Goal: Navigation & Orientation: Find specific page/section

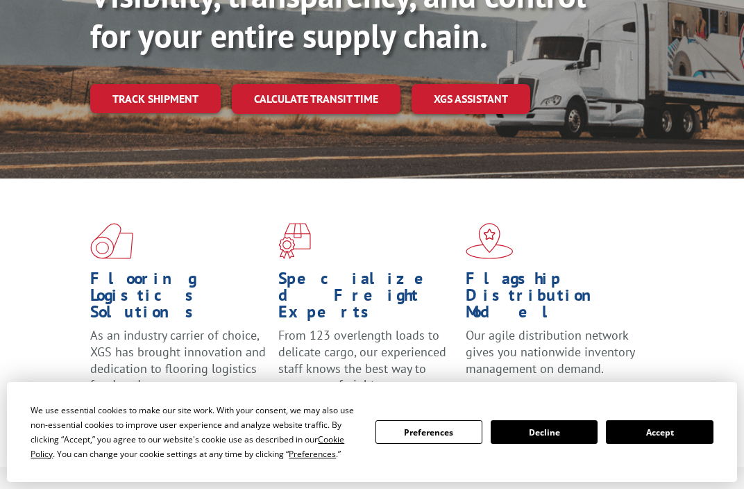
scroll to position [207, 0]
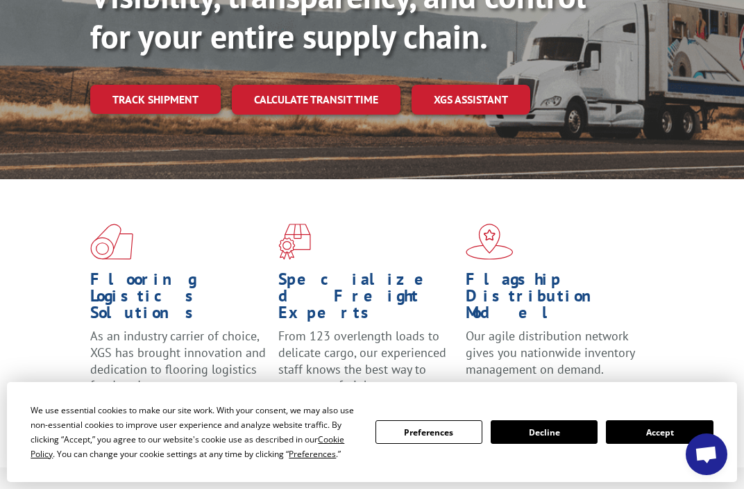
click at [663, 430] on button "Accept" at bounding box center [659, 432] width 107 height 24
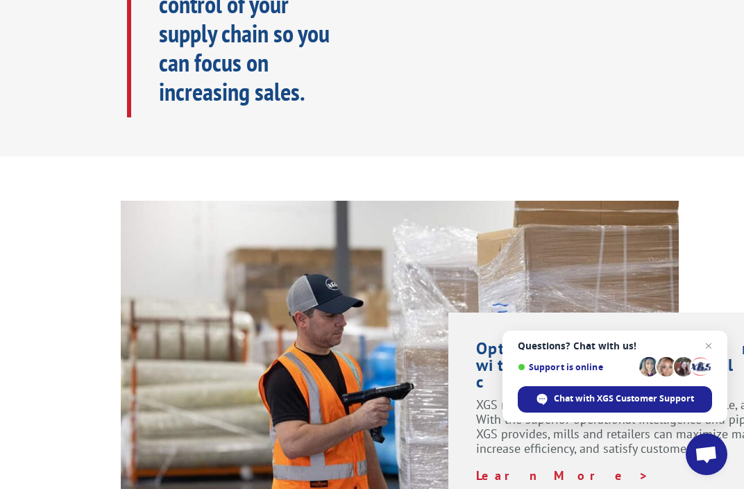
scroll to position [971, 0]
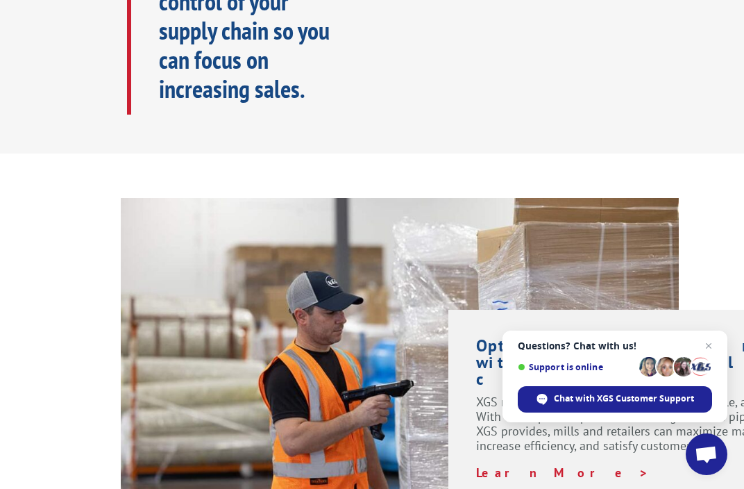
click at [708, 345] on span "Close chat" at bounding box center [708, 345] width 17 height 17
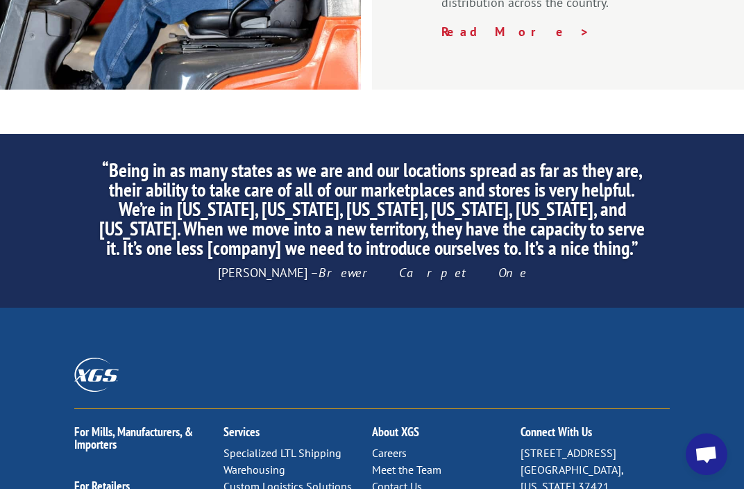
scroll to position [2359, 0]
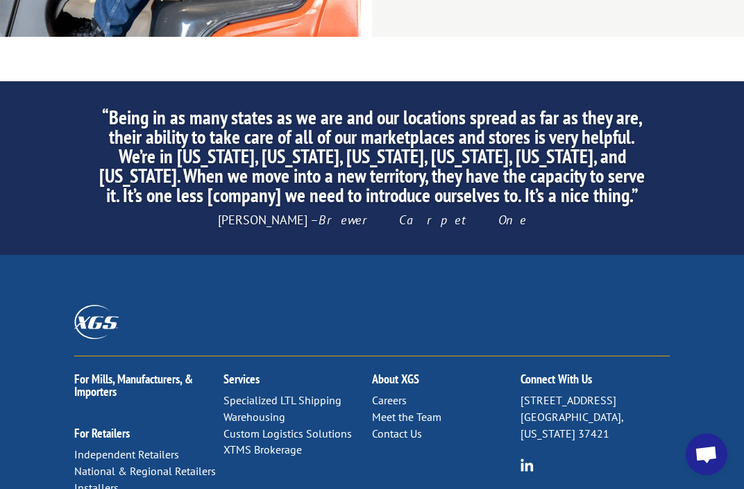
click at [409, 409] on link "Meet the Team" at bounding box center [406, 416] width 69 height 14
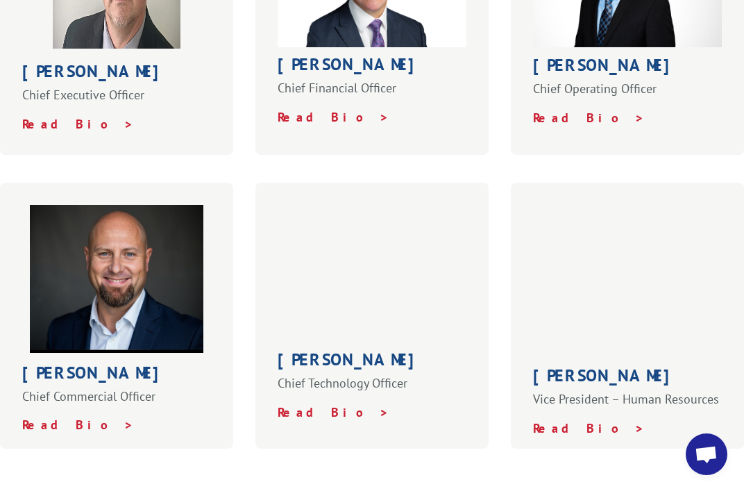
scroll to position [285, 0]
